Goal: Information Seeking & Learning: Learn about a topic

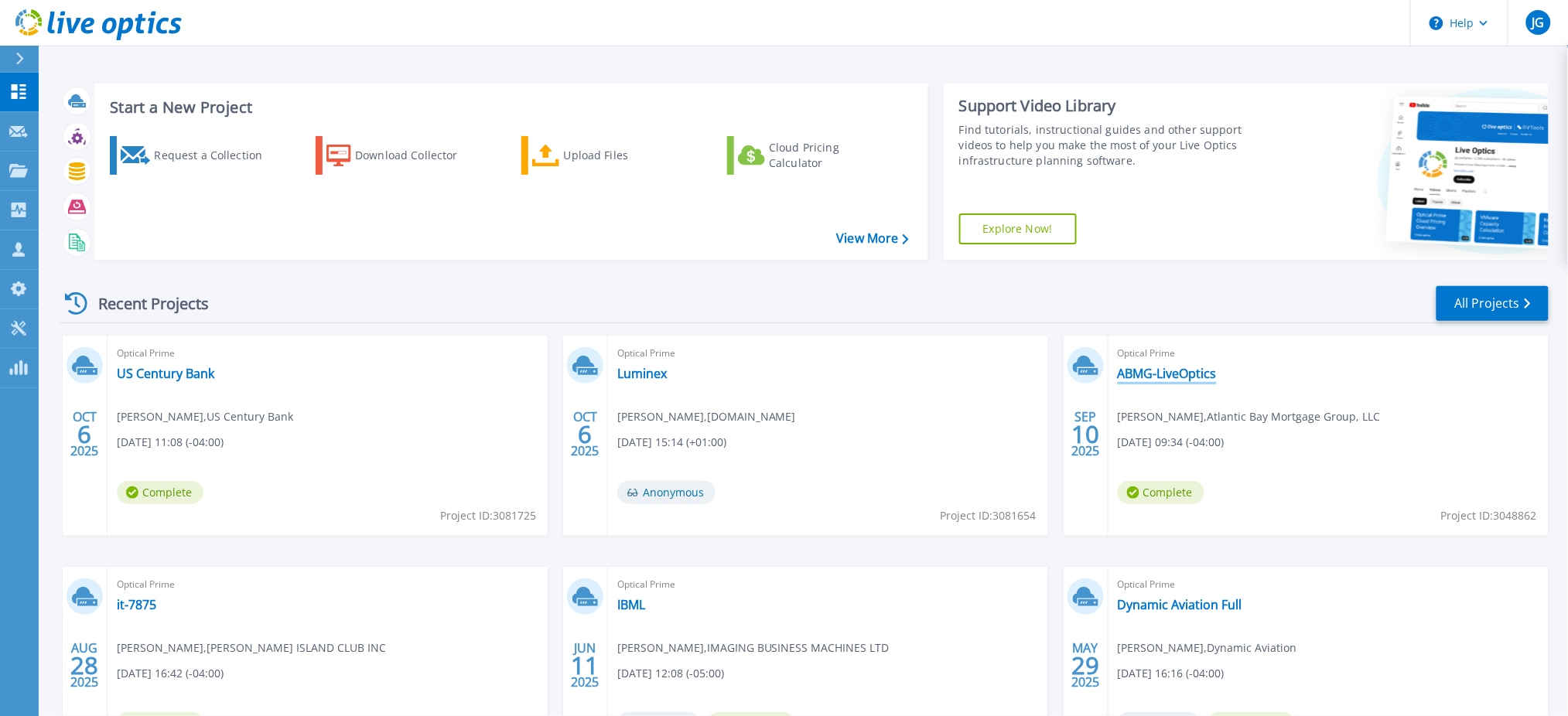
click at [1153, 372] on link "ABMG-LiveOptics" at bounding box center [1167, 374] width 99 height 16
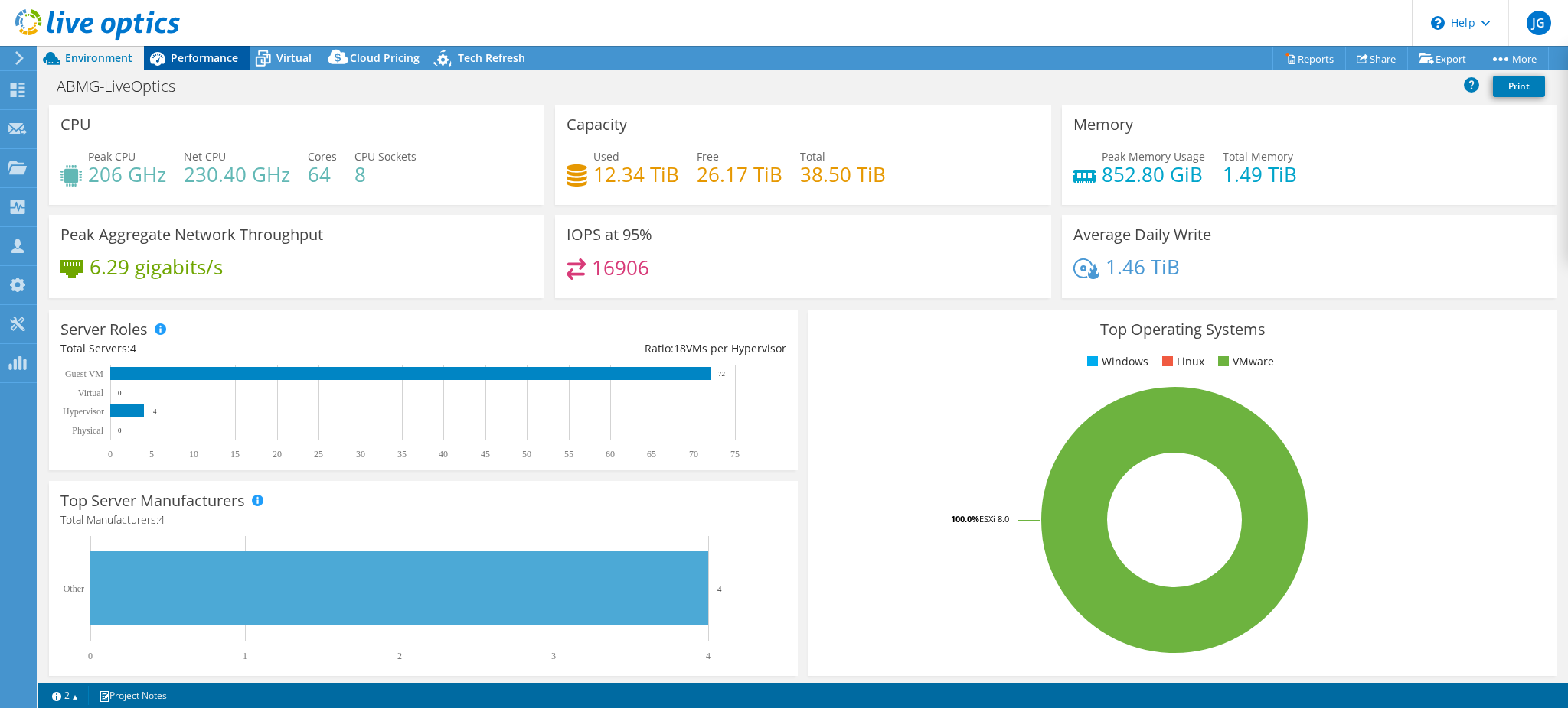
click at [189, 59] on span "Performance" at bounding box center [205, 58] width 68 height 15
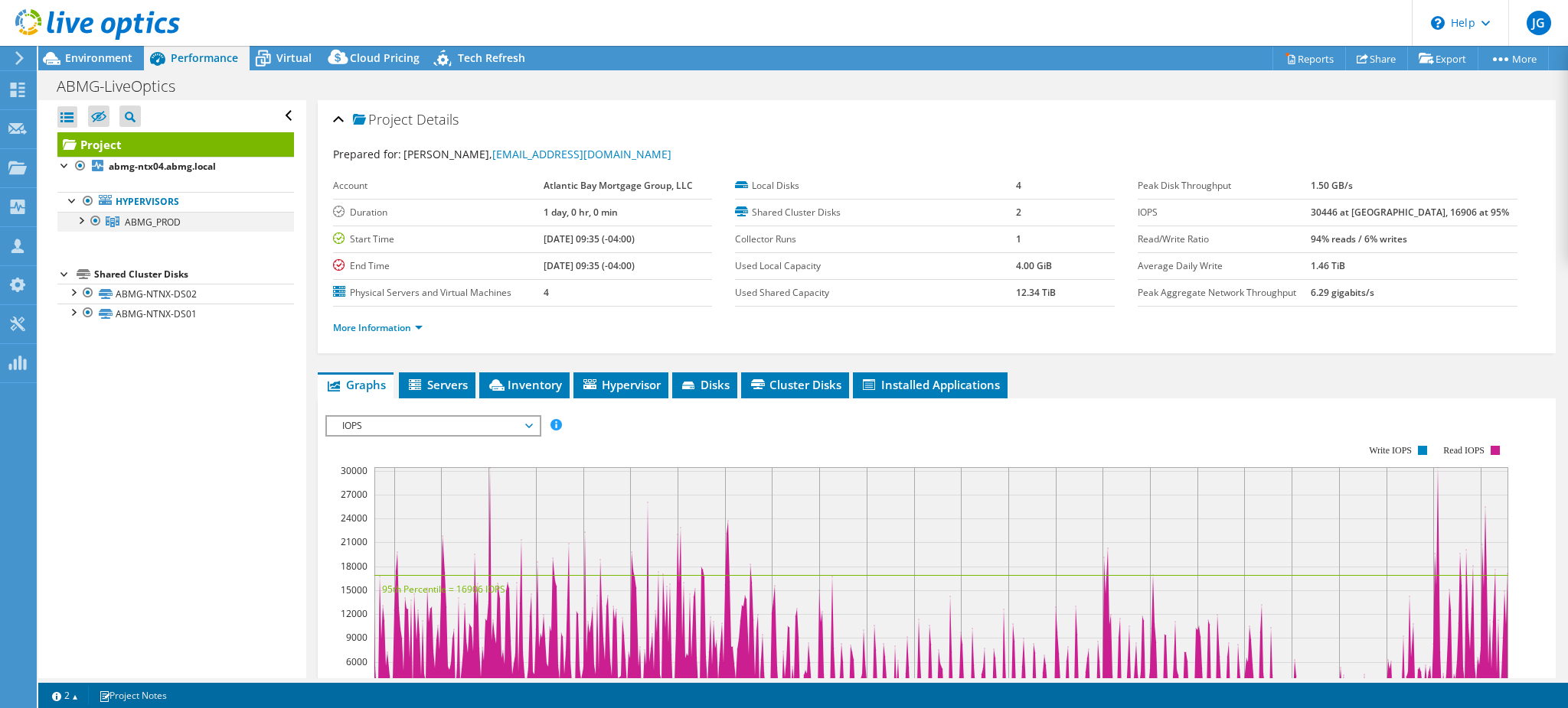
click at [84, 227] on div at bounding box center [80, 220] width 16 height 16
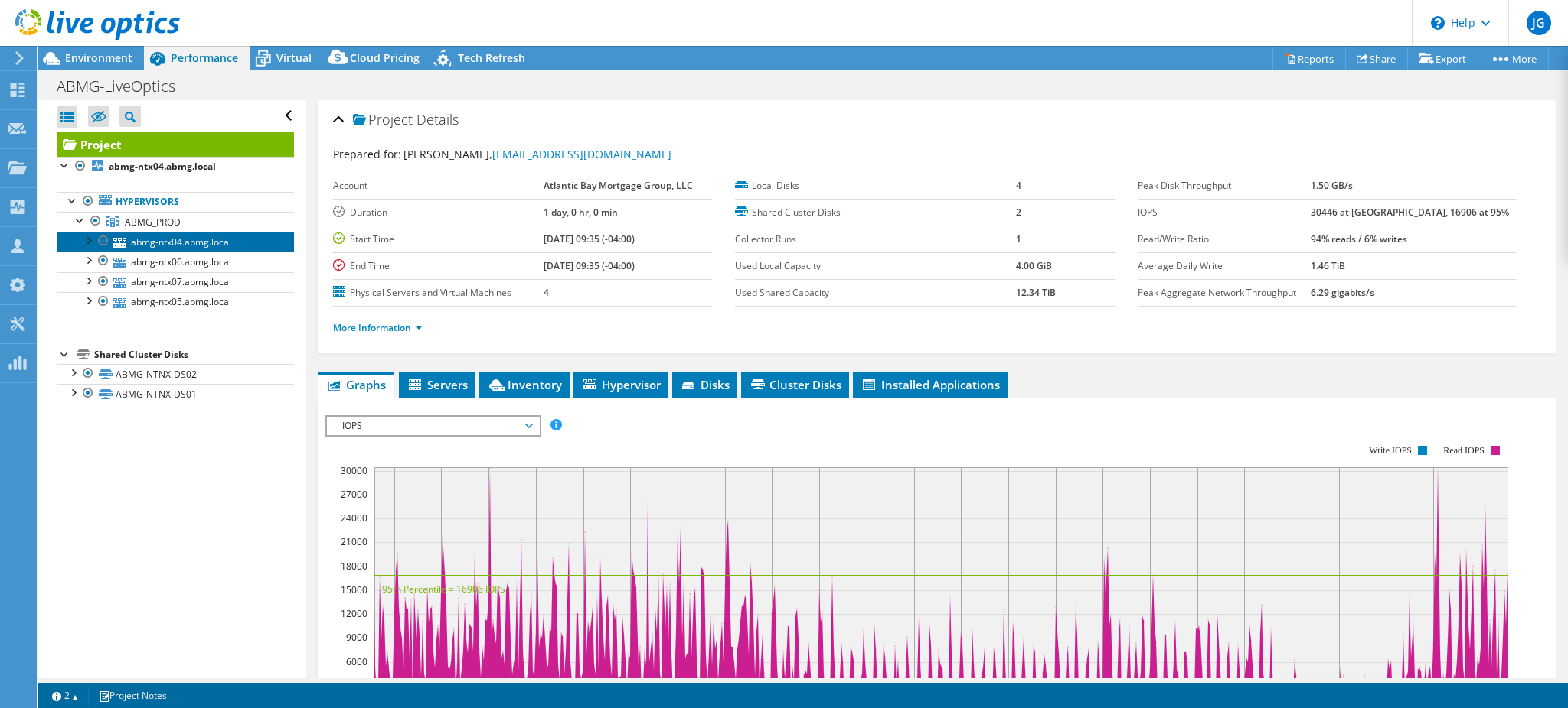
click at [166, 242] on link "abmg-ntx04.abmg.local" at bounding box center [176, 241] width 236 height 20
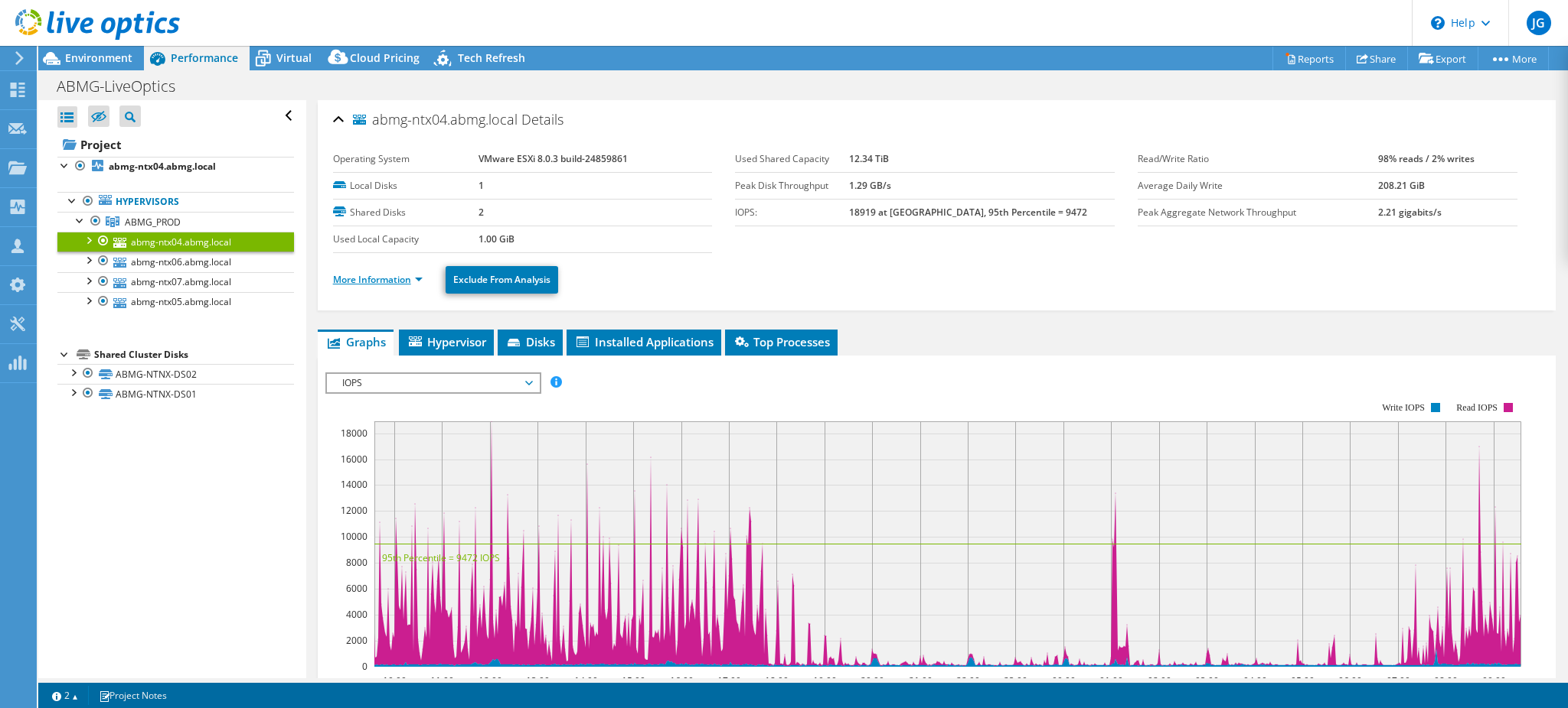
click at [389, 280] on link "More Information" at bounding box center [378, 280] width 90 height 13
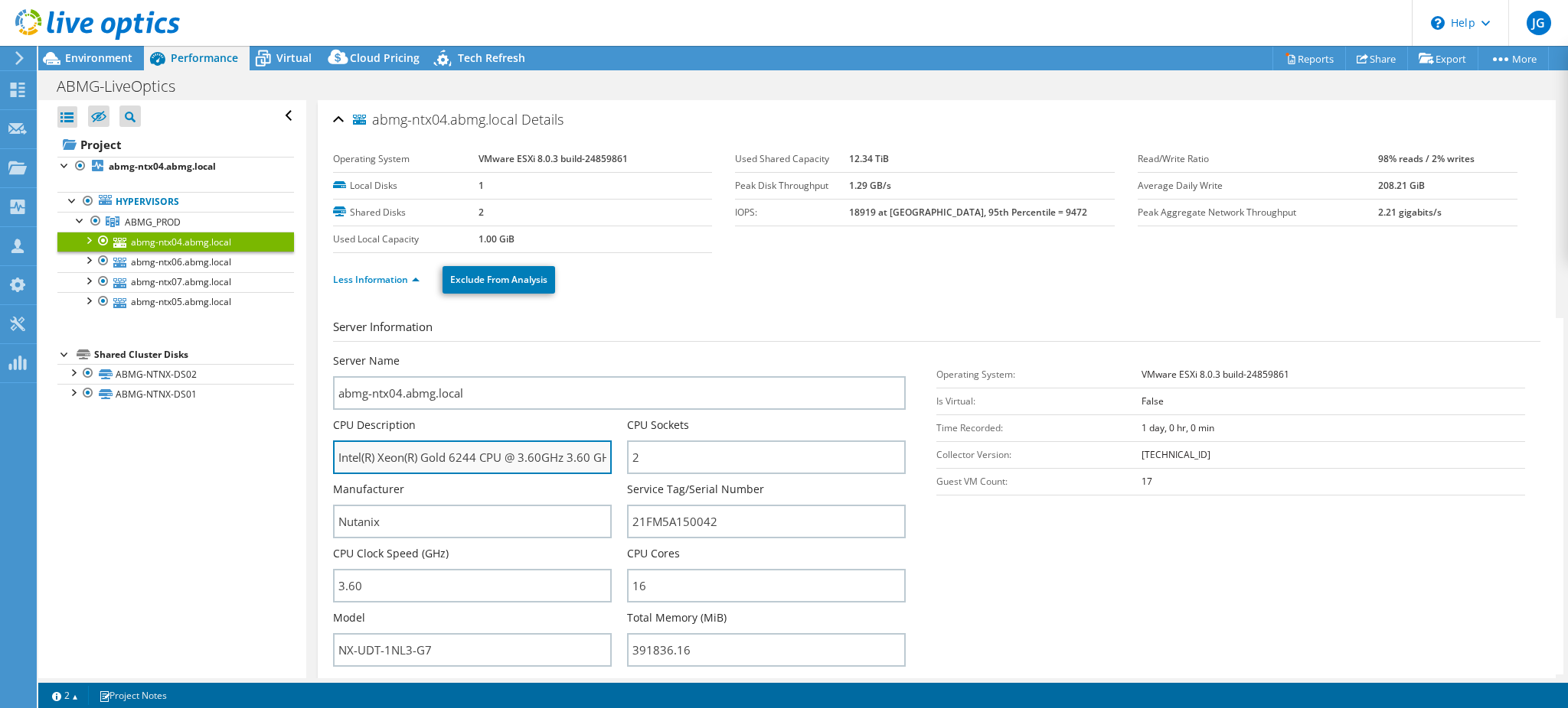
drag, startPoint x: 340, startPoint y: 456, endPoint x: 481, endPoint y: 453, distance: 141.0
click at [481, 453] on input "Intel(R) Xeon(R) Gold 6244 CPU @ 3.60GHz 3.60 GHz" at bounding box center [472, 457] width 278 height 34
